Goal: Task Accomplishment & Management: Manage account settings

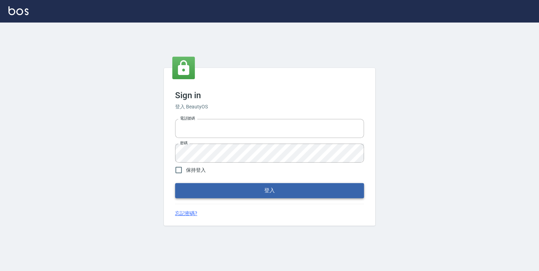
type input "0952331713"
click at [248, 189] on button "登入" at bounding box center [269, 190] width 189 height 15
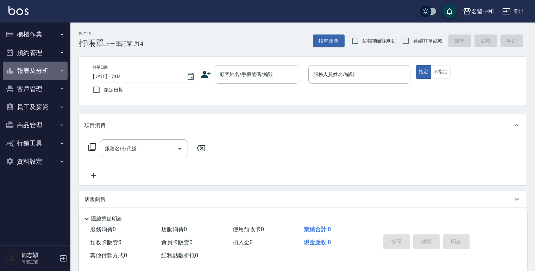
click at [61, 70] on icon "button" at bounding box center [62, 71] width 3 height 2
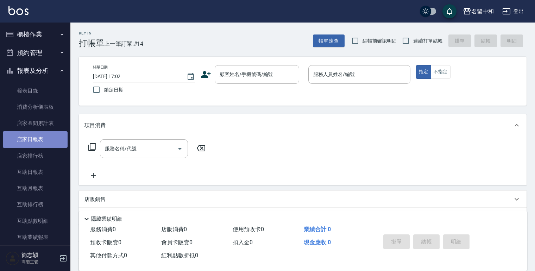
click at [39, 138] on link "店家日報表" at bounding box center [35, 139] width 65 height 16
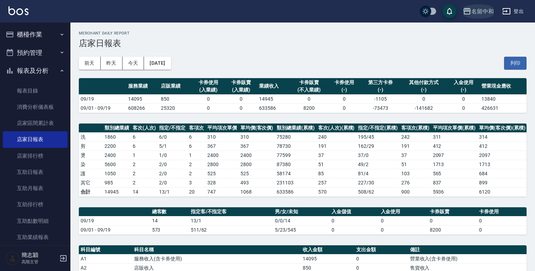
click at [464, 12] on icon "button" at bounding box center [467, 11] width 8 height 8
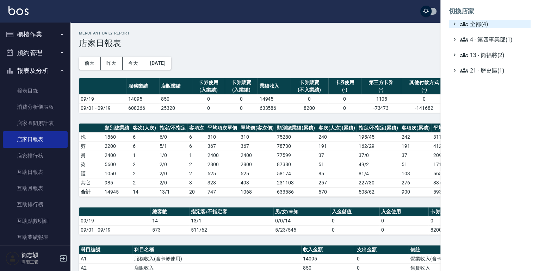
click at [457, 23] on div "全部(4)" at bounding box center [489, 24] width 82 height 8
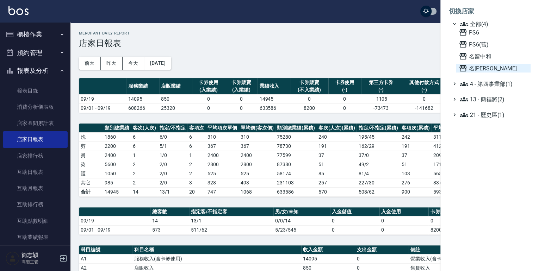
click at [463, 67] on icon at bounding box center [462, 68] width 8 height 8
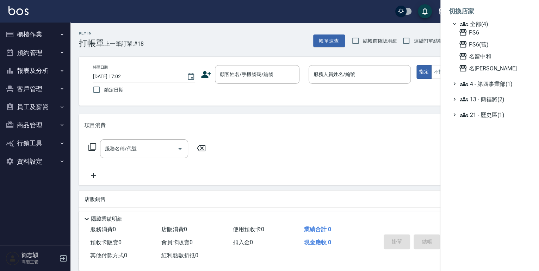
click at [61, 70] on div at bounding box center [269, 135] width 539 height 271
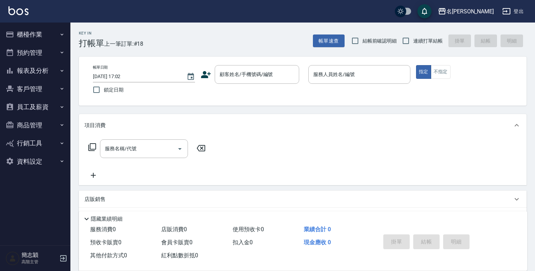
click at [61, 70] on icon "button" at bounding box center [62, 71] width 3 height 2
click at [59, 71] on icon "button" at bounding box center [62, 71] width 6 height 6
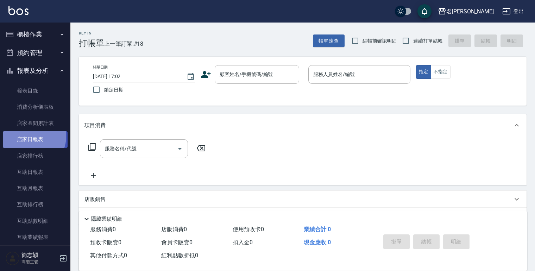
click at [30, 137] on link "店家日報表" at bounding box center [35, 139] width 65 height 16
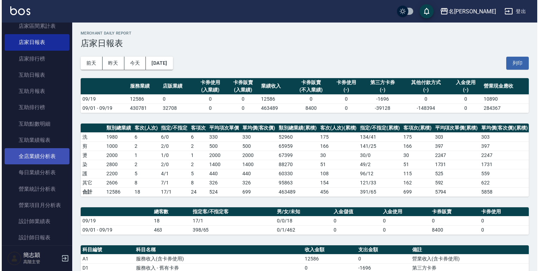
scroll to position [113, 0]
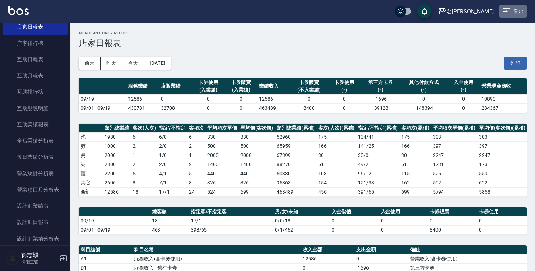
click at [518, 10] on button "登出" at bounding box center [512, 11] width 27 height 13
